Goal: Transaction & Acquisition: Purchase product/service

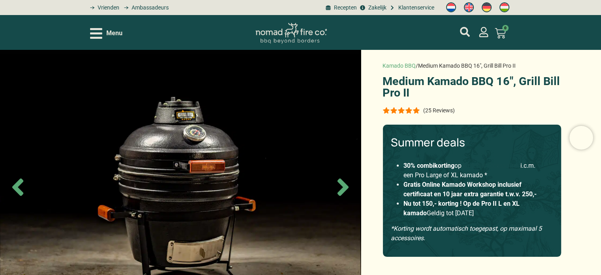
click at [495, 164] on link "Grill Bill accessoires" at bounding box center [491, 166] width 57 height 8
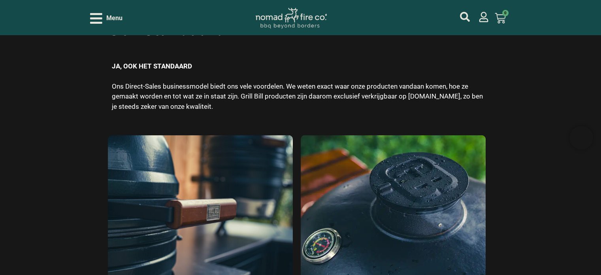
scroll to position [2414, 0]
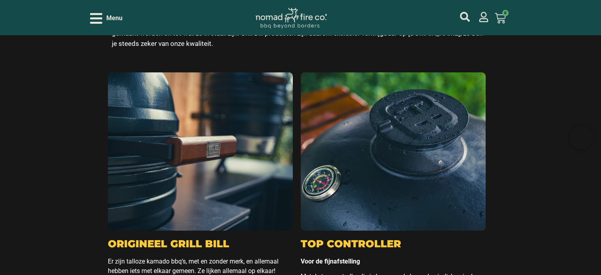
click at [96, 18] on icon "Open/Close Menu" at bounding box center [96, 18] width 12 height 11
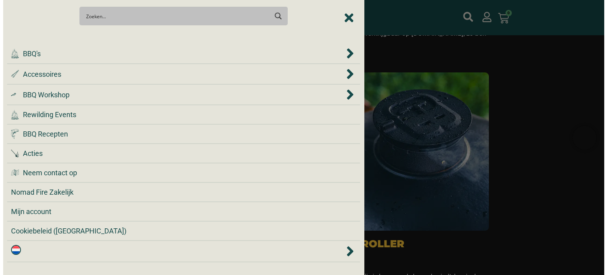
scroll to position [2417, 0]
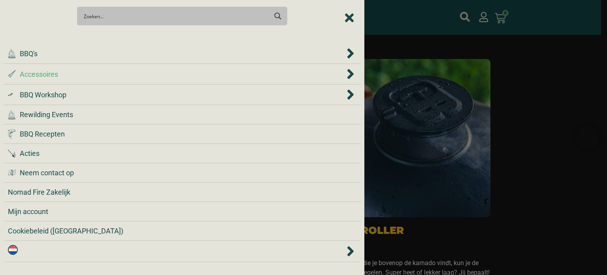
click at [40, 71] on span "Accessoires" at bounding box center [39, 74] width 38 height 11
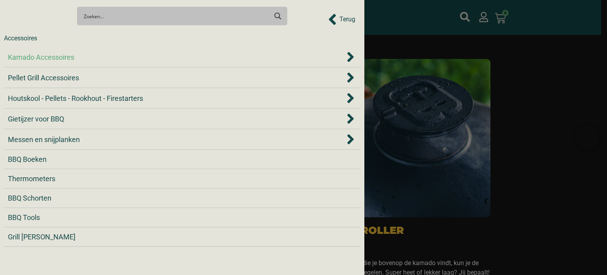
click at [80, 58] on div "Kamado Accessoires" at bounding box center [176, 57] width 337 height 11
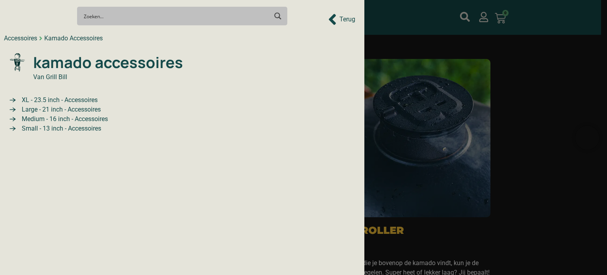
click at [82, 118] on span "Medium - 16 inch - Accessoires" at bounding box center [64, 118] width 88 height 9
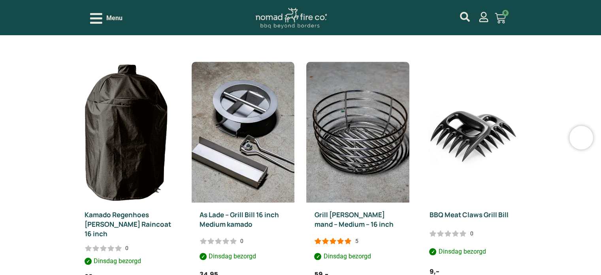
scroll to position [790, 0]
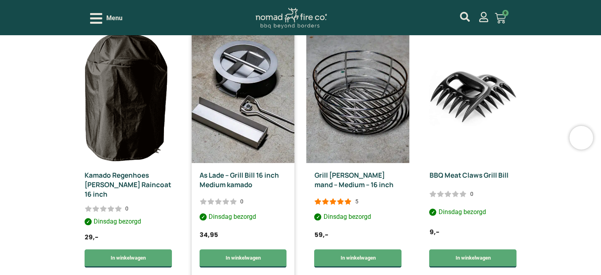
click at [245, 126] on img at bounding box center [243, 92] width 103 height 141
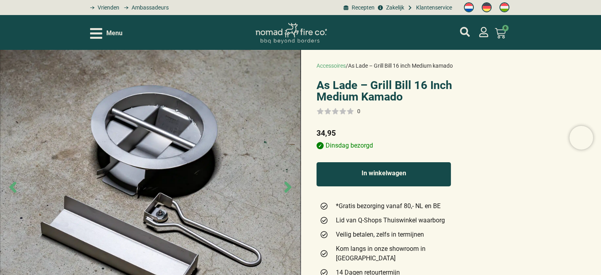
click at [383, 169] on button "In winkelwagen" at bounding box center [384, 174] width 135 height 24
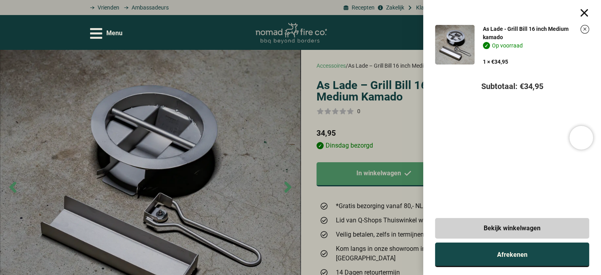
click at [504, 259] on link "Afrekenen" at bounding box center [512, 254] width 154 height 24
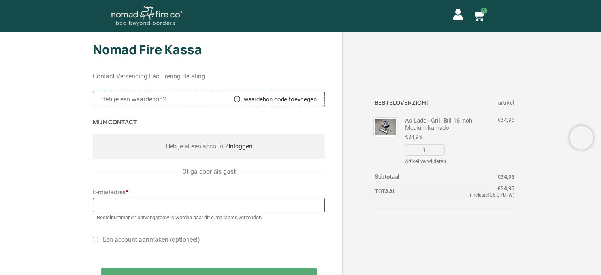
click at [200, 170] on span "Of ga door als gast" at bounding box center [208, 171] width 61 height 9
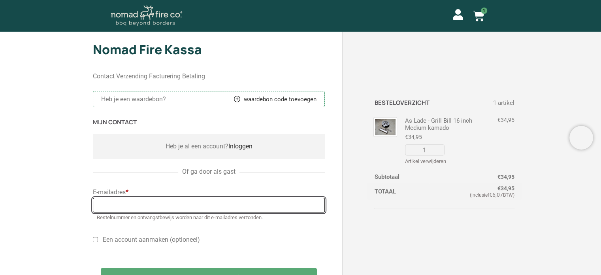
click at [132, 207] on input "E-mailadres *" at bounding box center [209, 205] width 232 height 15
type input "r.vd.biggelaar@telfort.nl"
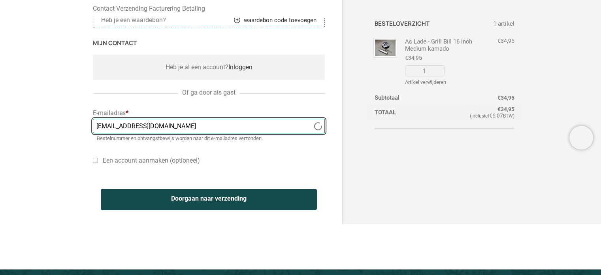
select select "NL"
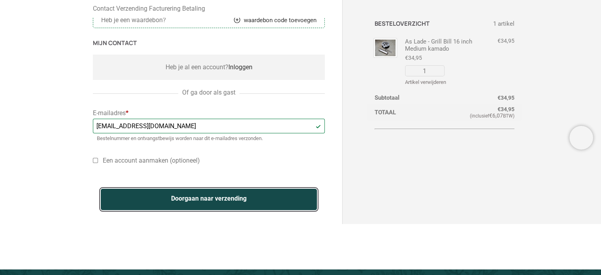
click at [232, 200] on button "Doorgaan naar verzending" at bounding box center [209, 198] width 216 height 21
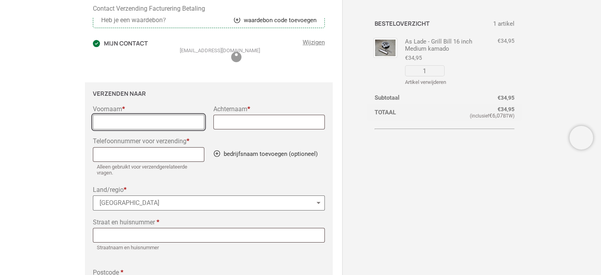
scroll to position [92, 0]
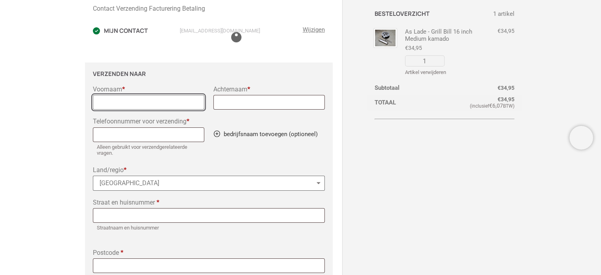
select select "NL"
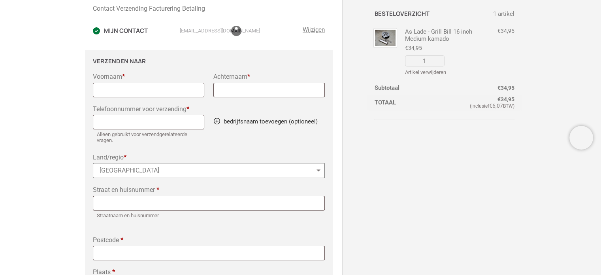
click at [142, 103] on div "Voornaam * Achternaam * Telefoonnummer voor verzending * Alleen gebruikt voor v…" at bounding box center [209, 186] width 232 height 227
click at [135, 93] on input "Voornaam *" at bounding box center [148, 90] width 111 height 15
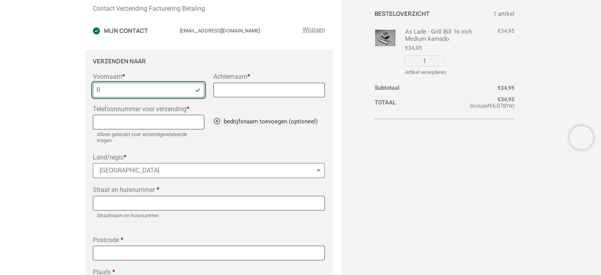
type input "R"
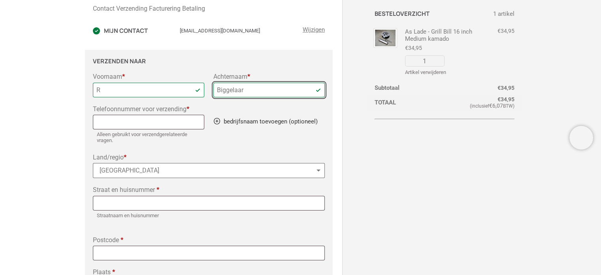
type input "Biggelaar"
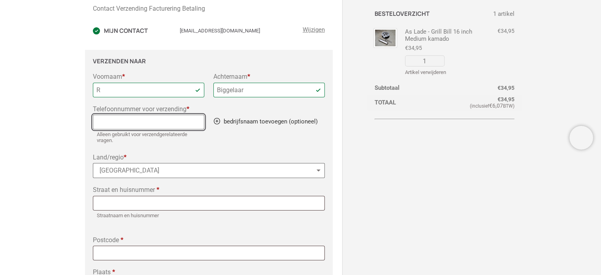
click at [116, 123] on input "Telefoonnummer voor verzending *" at bounding box center [148, 122] width 111 height 15
type input "+31613867584"
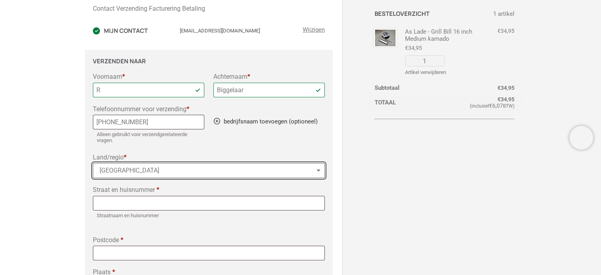
type input "NL"
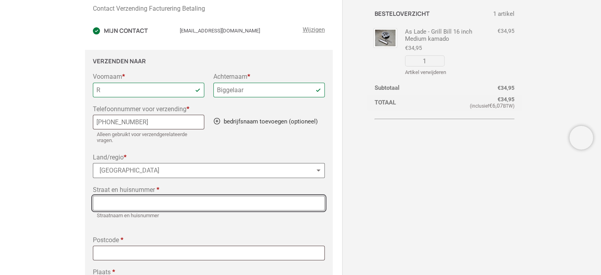
type input "Lederstraat 7"
type input "5684 ZV"
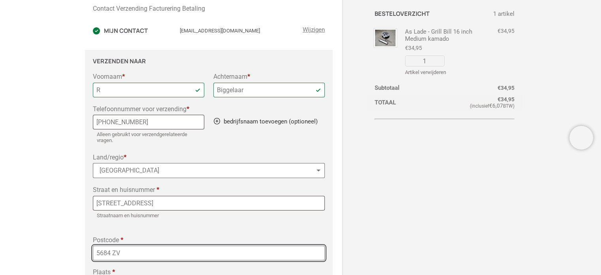
type input "Best"
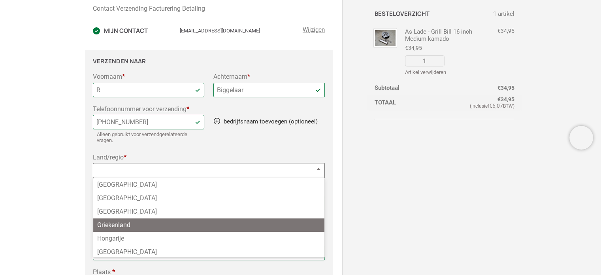
select select "NL"
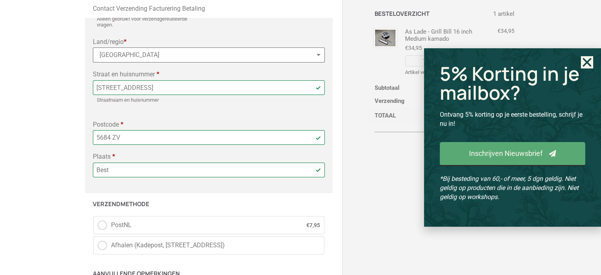
scroll to position [250, 0]
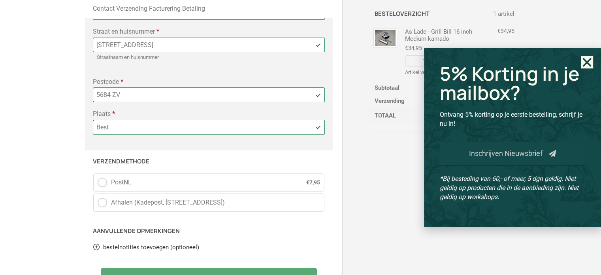
click at [534, 150] on span "Inschrijven Nieuwsbrief" at bounding box center [505, 153] width 73 height 7
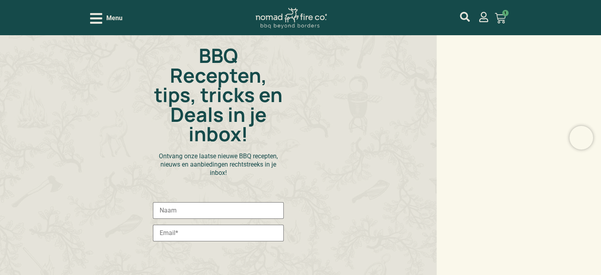
scroll to position [119, 0]
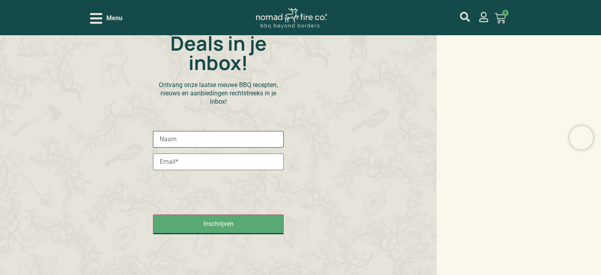
click at [198, 137] on input "text" at bounding box center [218, 139] width 131 height 17
click at [196, 143] on input "text" at bounding box center [218, 139] width 131 height 17
type input "Rieny"
click at [182, 160] on input "email" at bounding box center [218, 161] width 131 height 17
type input "[EMAIL_ADDRESS][DOMAIN_NAME]"
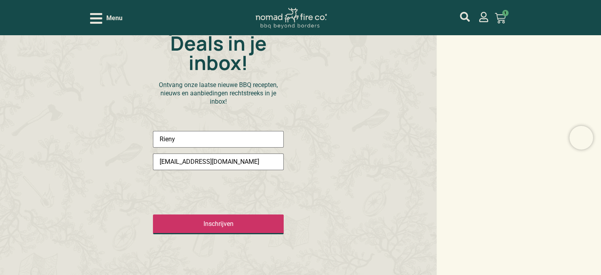
click at [206, 220] on input "Inschrijven" at bounding box center [218, 224] width 131 height 20
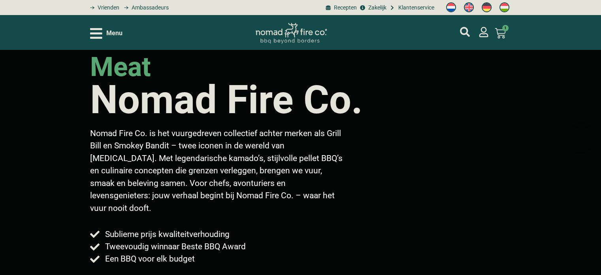
drag, startPoint x: 502, startPoint y: 32, endPoint x: 499, endPoint y: 36, distance: 4.2
click at [502, 33] on icon at bounding box center [500, 33] width 11 height 11
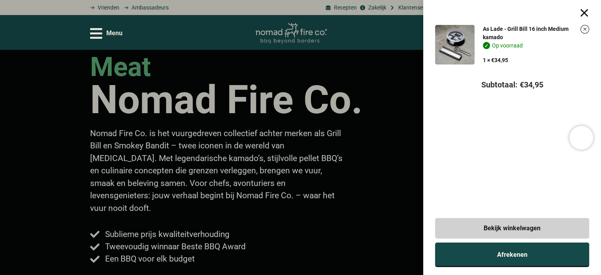
click at [510, 251] on span "Afrekenen" at bounding box center [512, 254] width 30 height 6
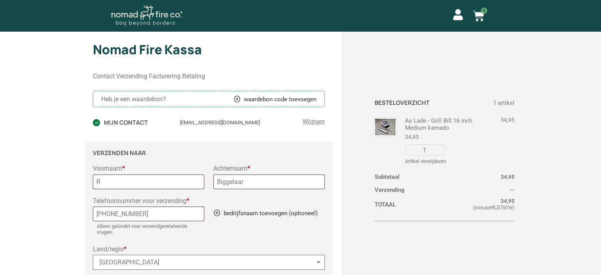
select select "NL"
click at [168, 99] on div "Heb je een waardebon? waardebon code toevoegen" at bounding box center [208, 99] width 215 height 8
click at [164, 97] on span "Heb je een waardebon?" at bounding box center [133, 99] width 65 height 8
click at [238, 99] on link "waardebon code toevoegen" at bounding box center [275, 99] width 83 height 7
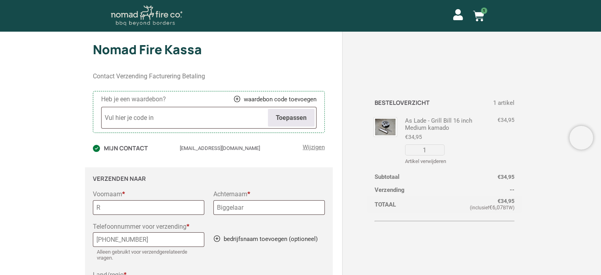
select select "NL"
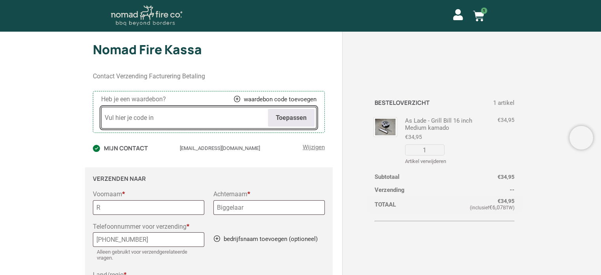
paste input "Waardebon code"
select select "NL"
click at [146, 125] on input "Waardebon code" at bounding box center [208, 118] width 215 height 22
paste input "XH5#B"
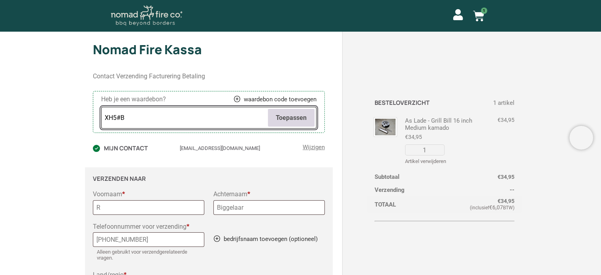
type input "XH5#B"
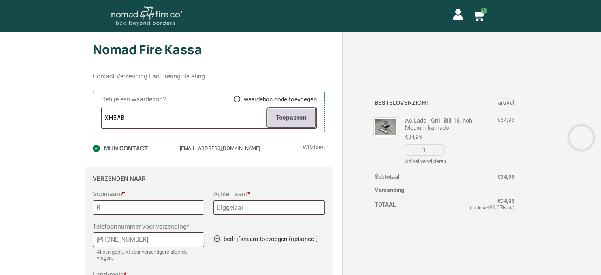
click at [301, 123] on button "Toepassen" at bounding box center [291, 118] width 47 height 18
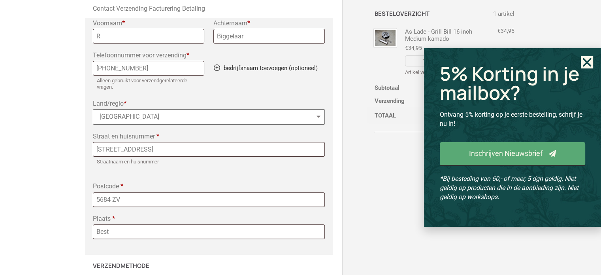
scroll to position [277, 0]
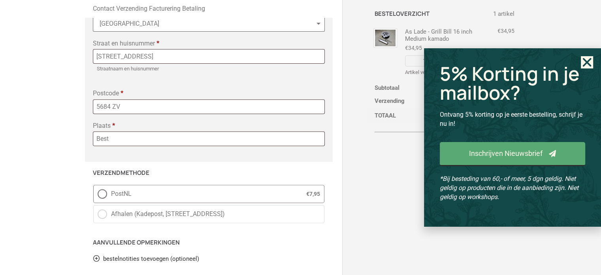
click at [120, 192] on span "PostNL" at bounding box center [199, 193] width 177 height 9
click at [94, 185] on input "PostNL € 7,95" at bounding box center [93, 185] width 0 height 0
radio input "true"
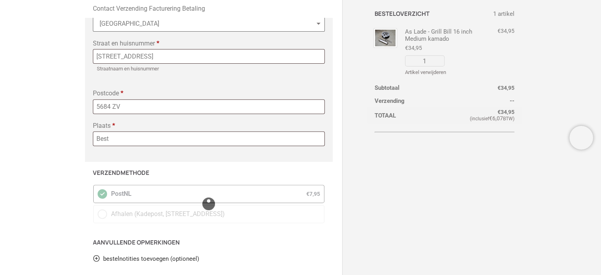
select select "NL"
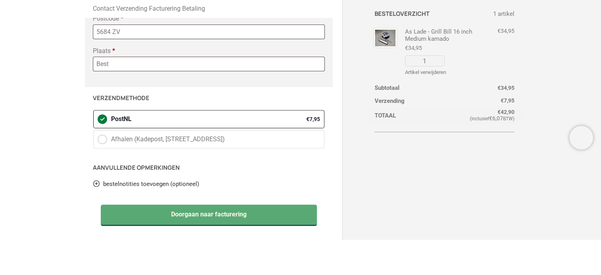
scroll to position [330, 0]
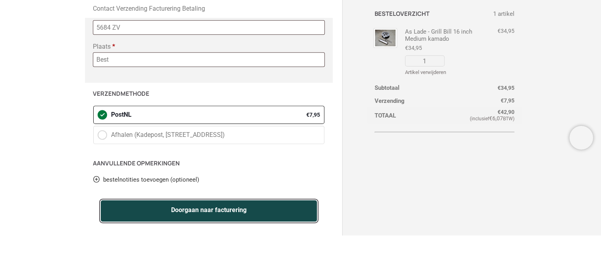
click at [221, 211] on button "Doorgaan naar facturering" at bounding box center [209, 210] width 216 height 21
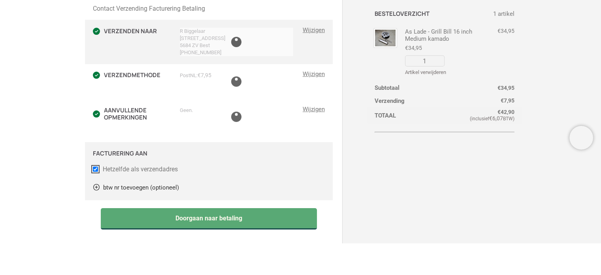
scroll to position [126, 0]
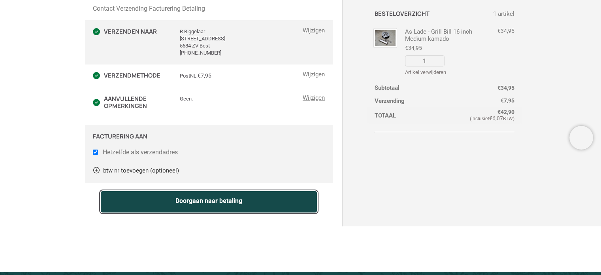
click at [194, 207] on button "Doorgaan naar betaling" at bounding box center [209, 201] width 216 height 21
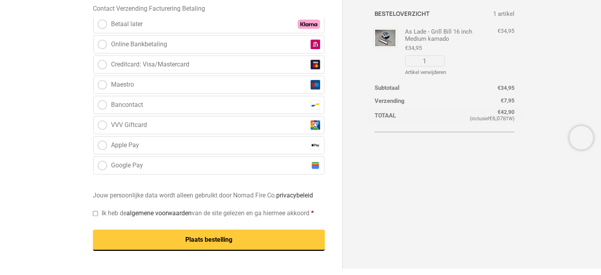
scroll to position [461, 0]
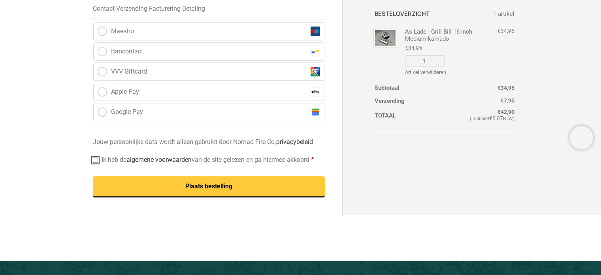
click at [96, 162] on input "Ik heb de algemene voorwaarden van de site gelezen en ga hiermee akkoord *" at bounding box center [95, 159] width 5 height 5
checkbox input "true"
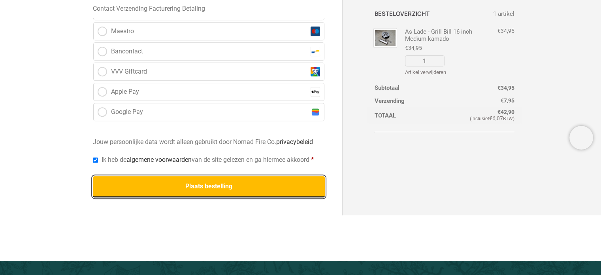
click at [210, 188] on button "Plaats bestelling" at bounding box center [209, 186] width 232 height 21
